Goal: Contribute content: Add original content to the website for others to see

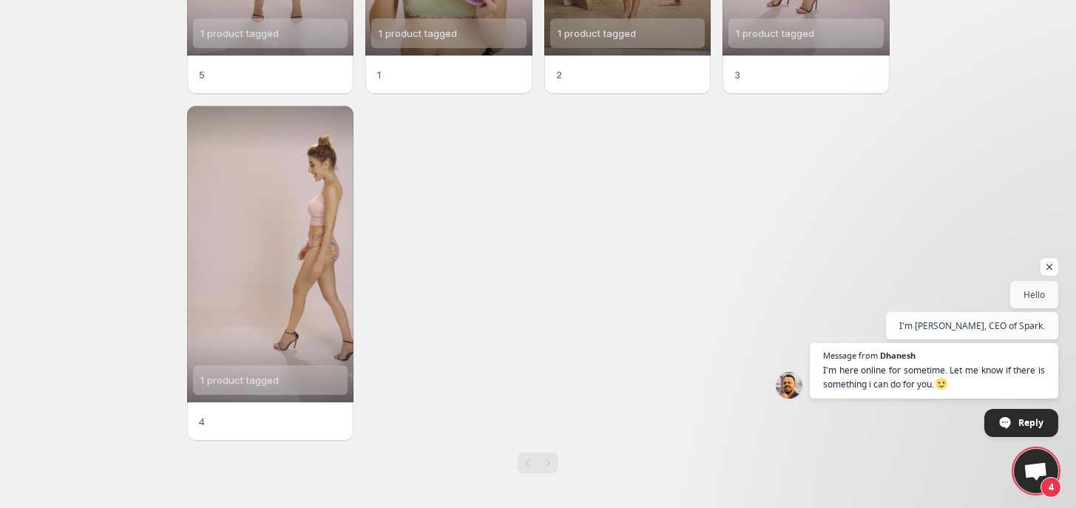
scroll to position [43, 0]
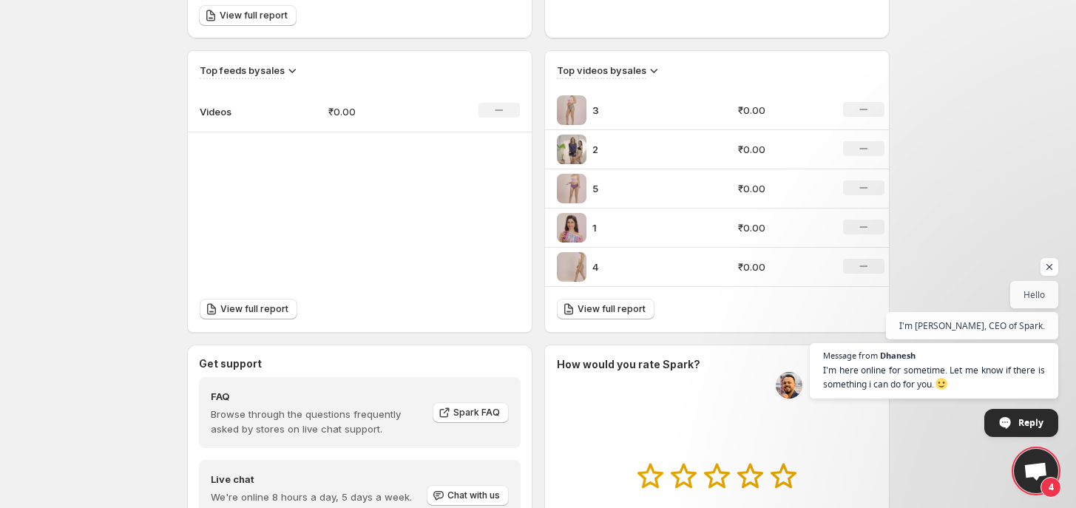
scroll to position [462, 0]
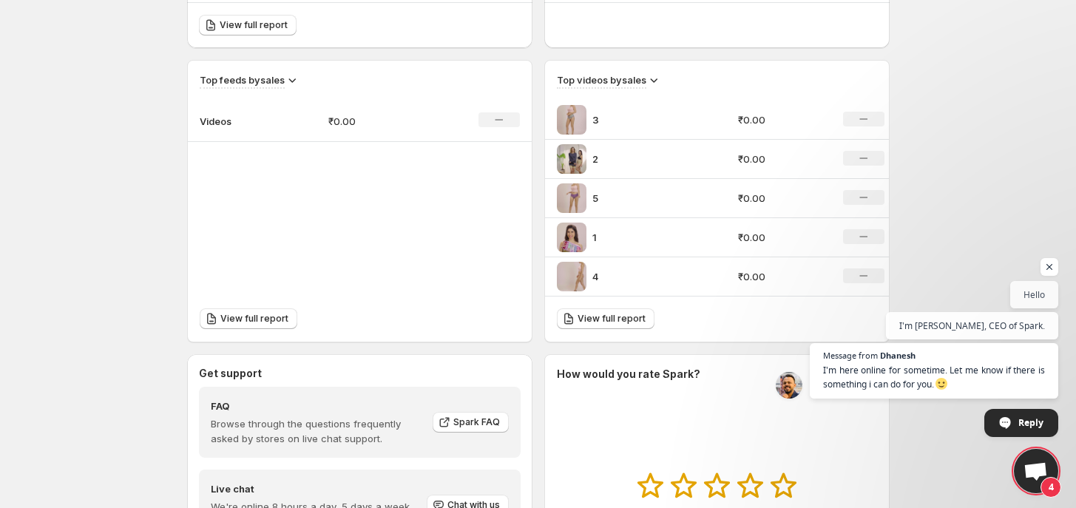
click at [755, 119] on p "₹0.00" at bounding box center [781, 119] width 87 height 15
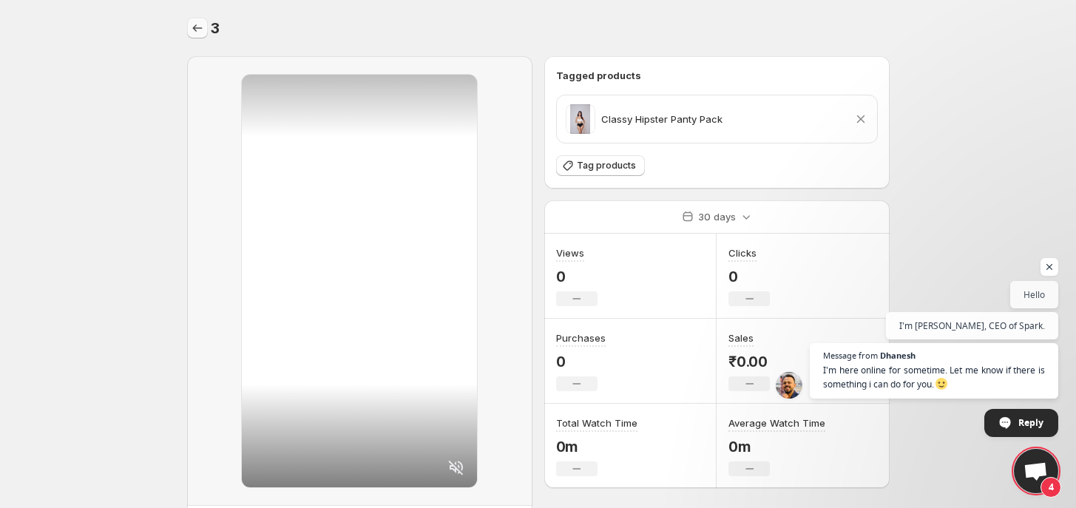
click at [190, 27] on icon "Settings" at bounding box center [197, 28] width 15 height 15
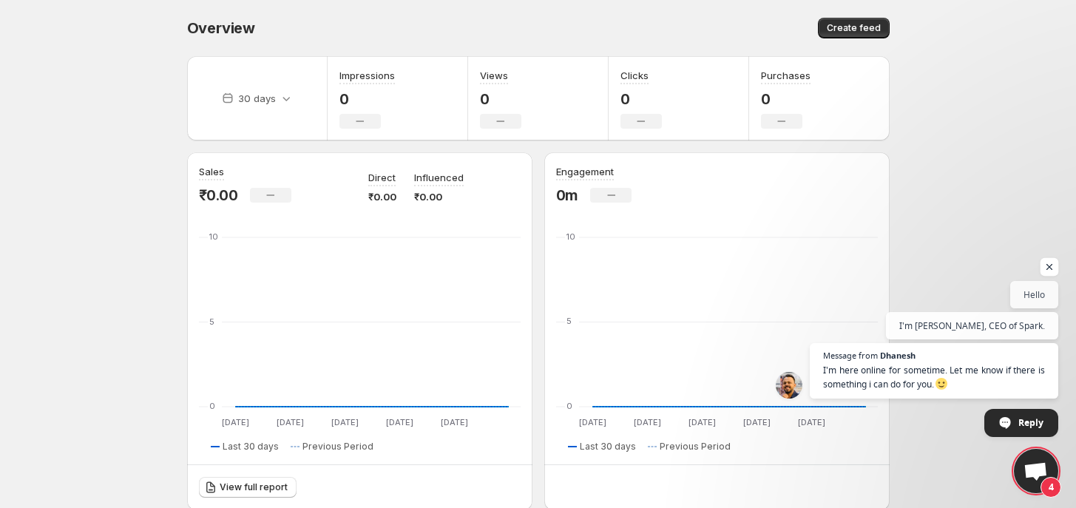
click at [1053, 266] on span "Open chat" at bounding box center [1050, 267] width 18 height 18
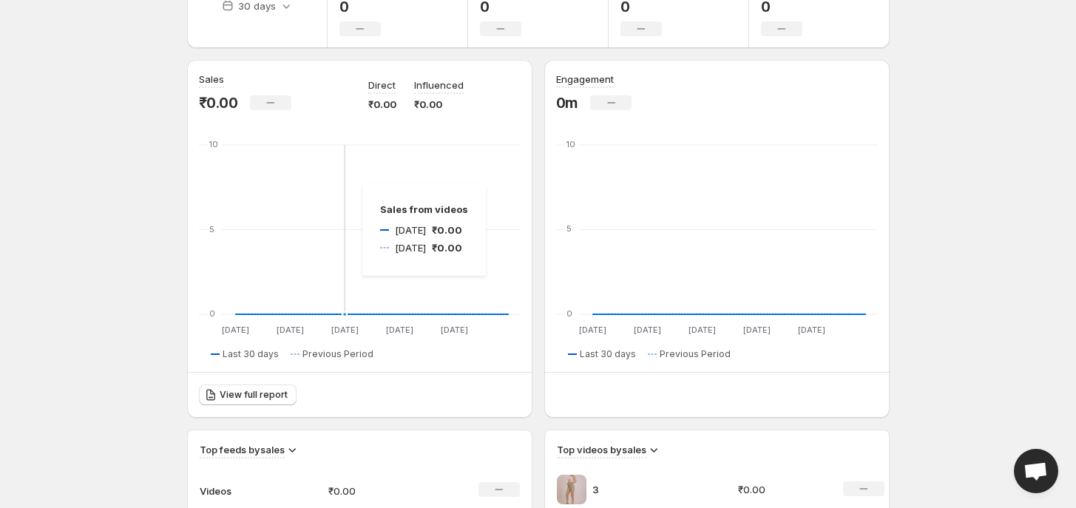
scroll to position [370, 0]
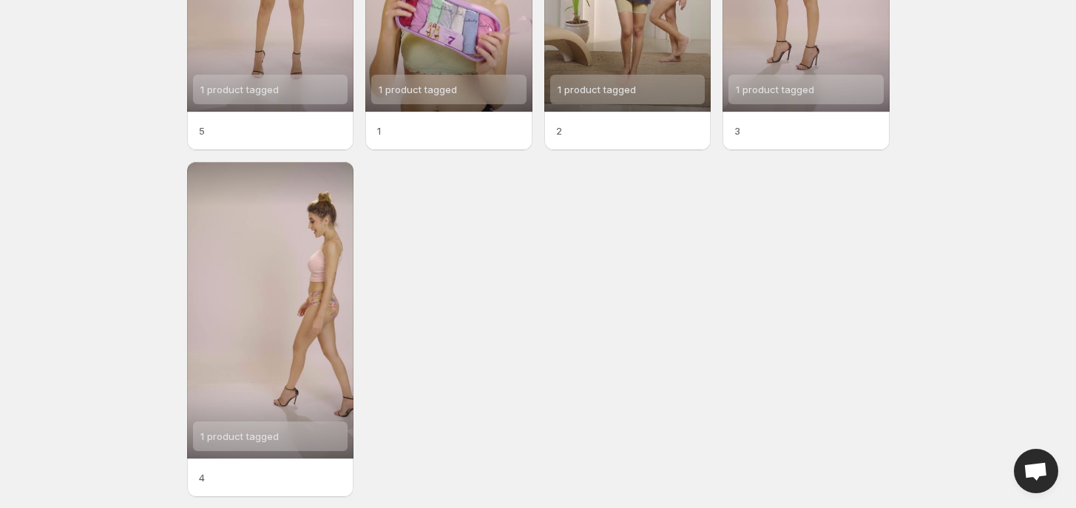
scroll to position [297, 0]
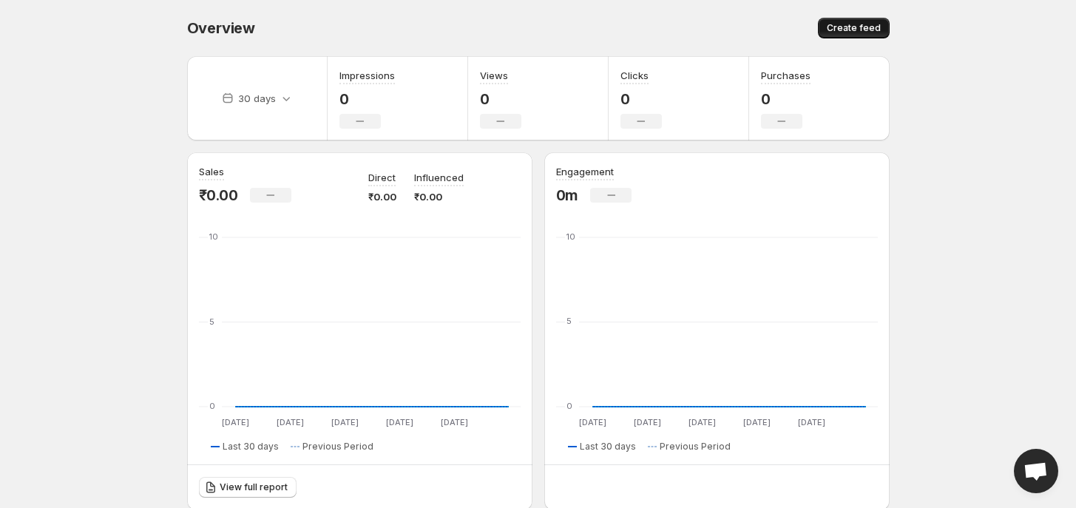
click at [869, 29] on span "Create feed" at bounding box center [854, 28] width 54 height 12
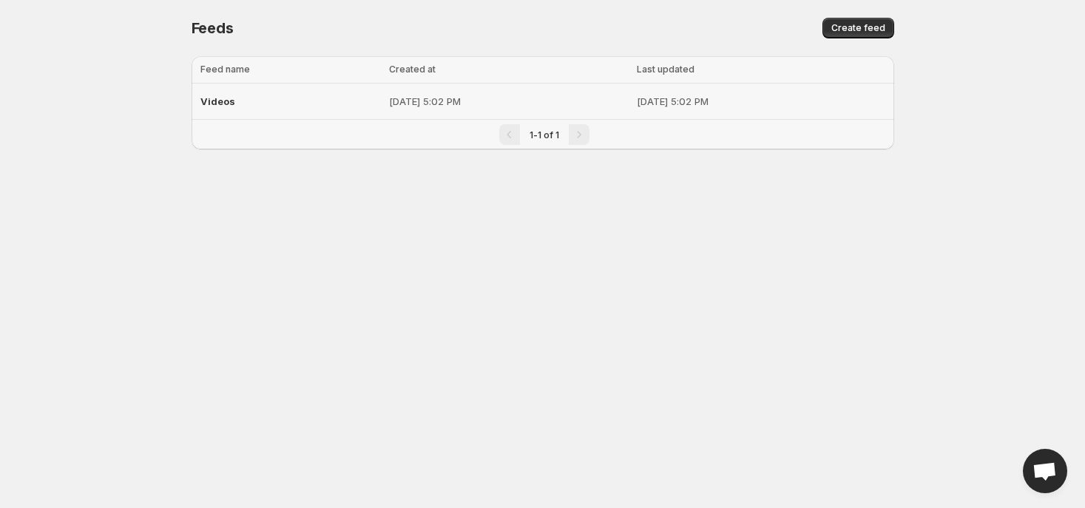
click at [315, 100] on div "Videos" at bounding box center [290, 101] width 180 height 27
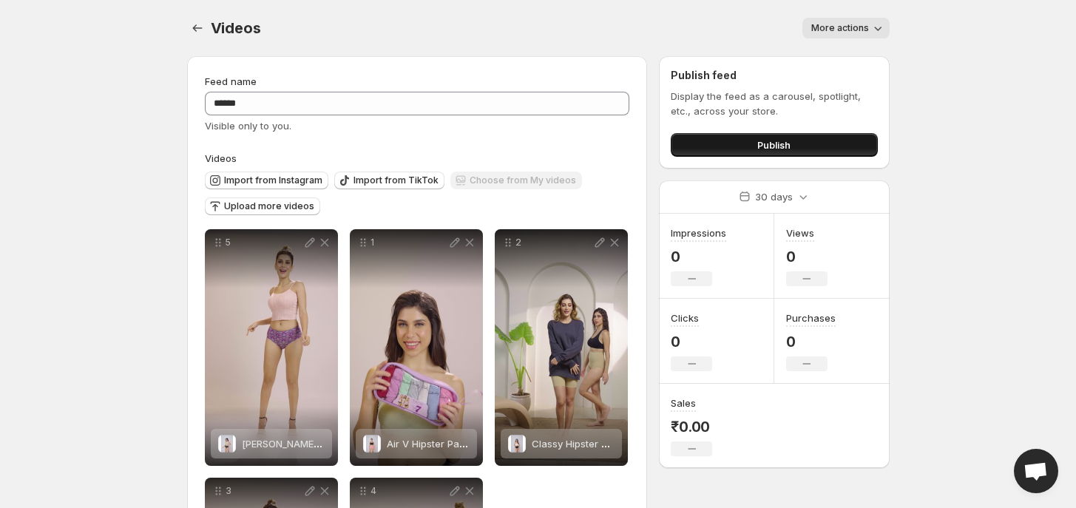
click at [743, 146] on button "Publish" at bounding box center [774, 145] width 206 height 24
